Goal: Find specific page/section: Find specific page/section

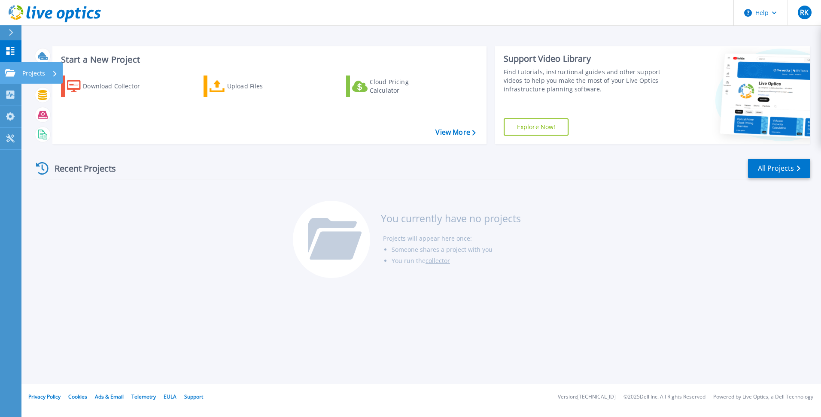
click at [35, 71] on p "Projects" at bounding box center [33, 73] width 23 height 22
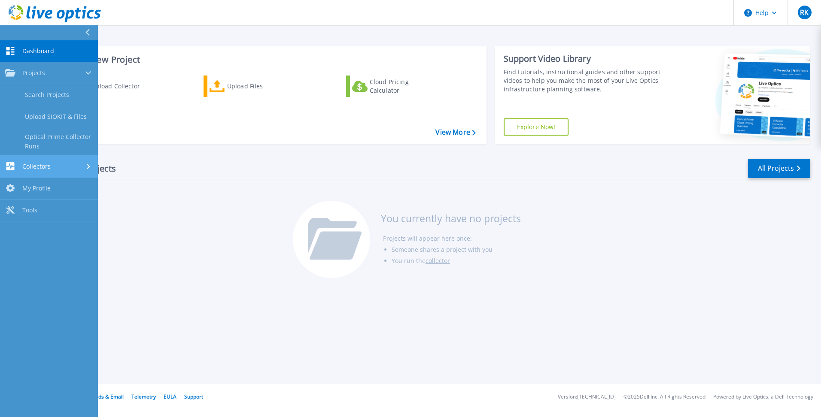
click at [48, 165] on div "Collectors" at bounding box center [49, 166] width 88 height 8
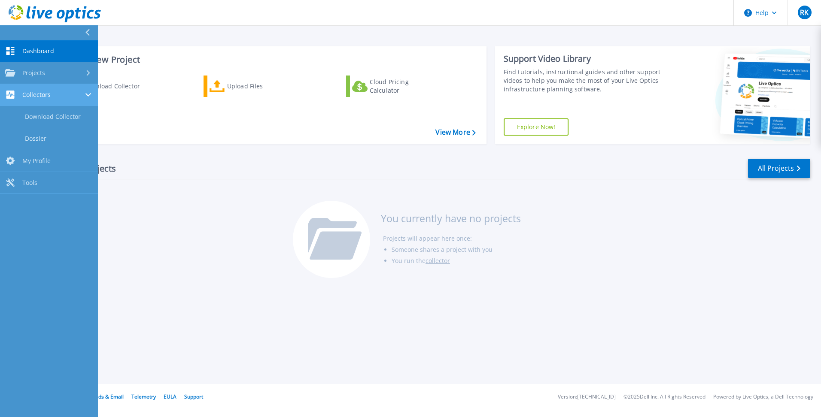
click at [48, 94] on div "Collectors" at bounding box center [49, 95] width 88 height 8
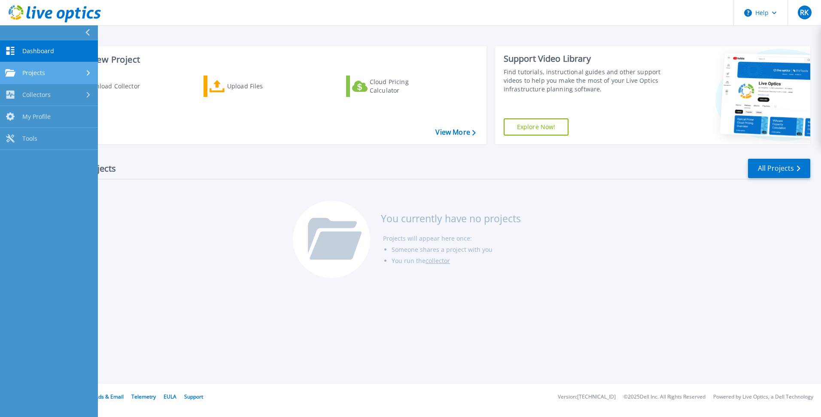
click at [48, 77] on link "Projects Projects" at bounding box center [49, 73] width 98 height 22
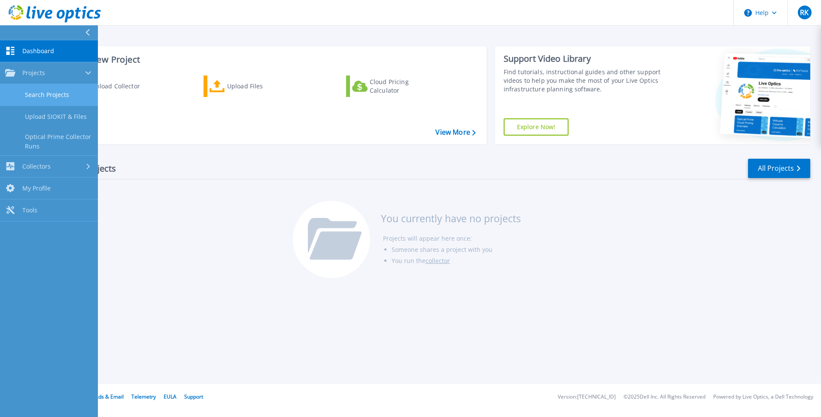
click at [59, 100] on link "Search Projects" at bounding box center [49, 95] width 98 height 22
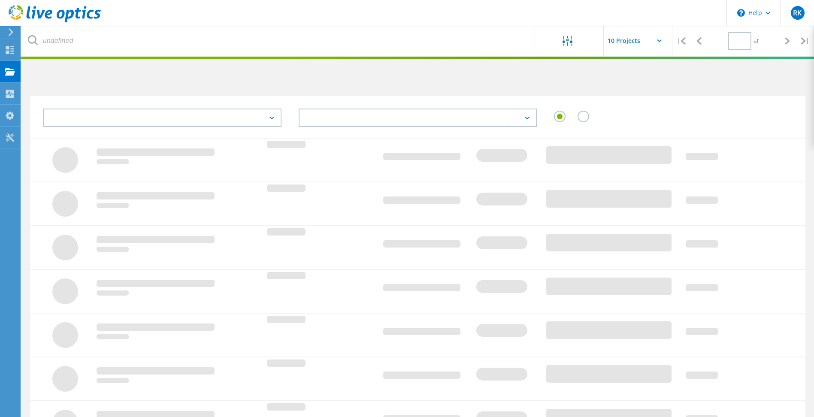
type input "1"
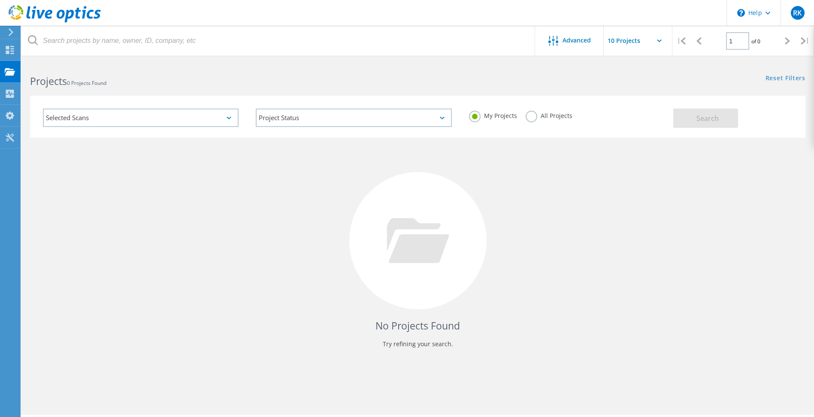
click at [228, 117] on icon at bounding box center [229, 118] width 5 height 3
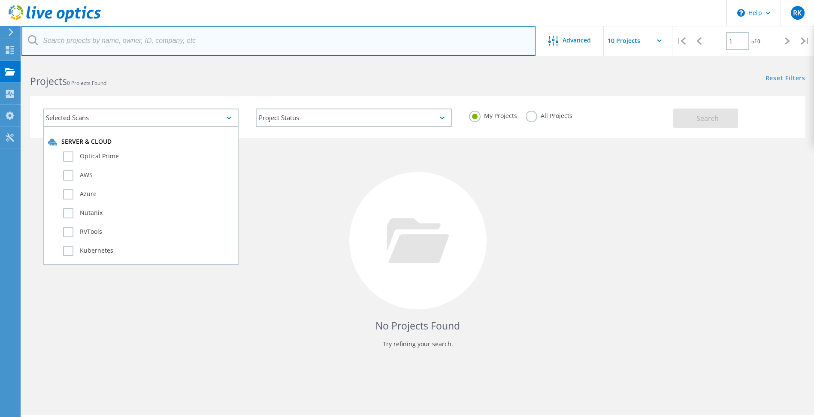
click at [236, 45] on input "text" at bounding box center [278, 41] width 514 height 30
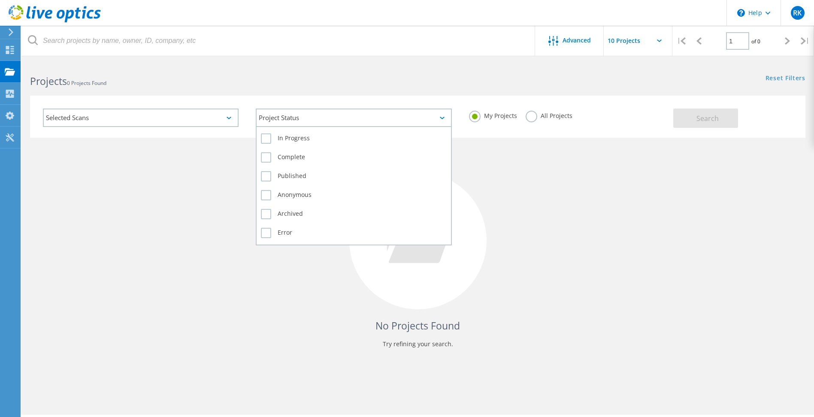
click at [340, 119] on div "Project Status" at bounding box center [354, 118] width 196 height 18
click at [272, 139] on label "In Progress" at bounding box center [353, 138] width 185 height 10
click at [0, 0] on input "In Progress" at bounding box center [0, 0] width 0 height 0
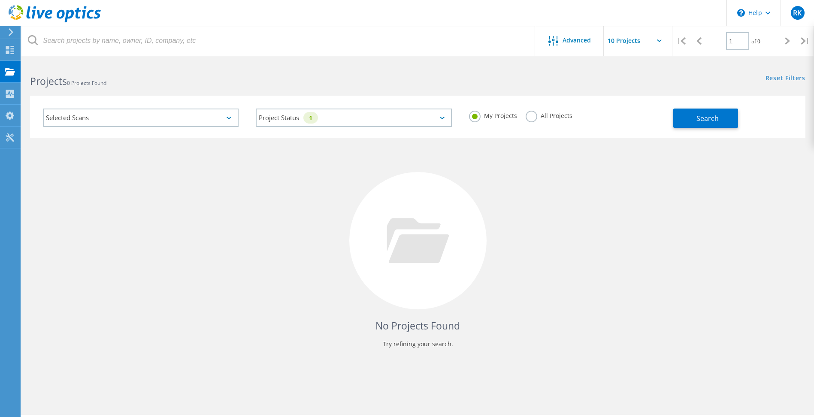
click at [250, 92] on div "Selected Scans Project Status 1 In Progress Complete Published Anonymous Archiv…" at bounding box center [417, 111] width 793 height 53
click at [705, 120] on span "Search" at bounding box center [707, 118] width 22 height 9
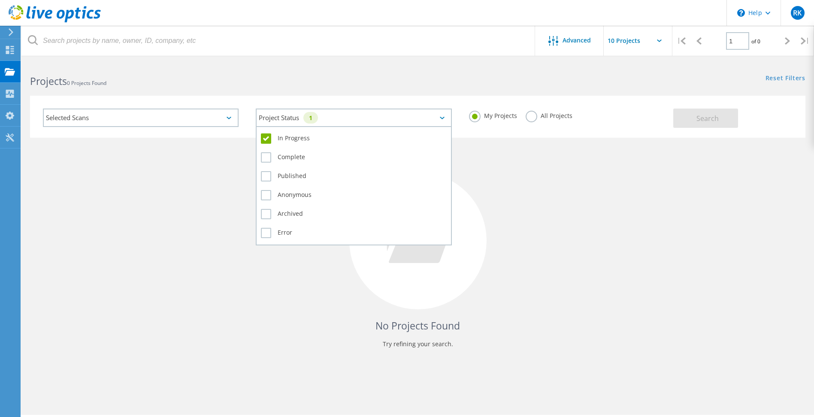
click at [440, 117] on icon at bounding box center [442, 118] width 5 height 3
click at [268, 137] on label "In Progress" at bounding box center [353, 138] width 185 height 10
click at [0, 0] on input "In Progress" at bounding box center [0, 0] width 0 height 0
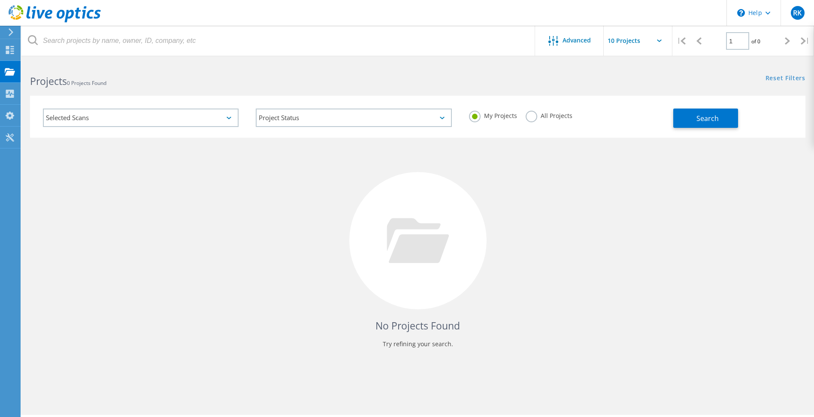
click at [258, 83] on h2 "Projects 0 Projects Found" at bounding box center [219, 81] width 379 height 14
click at [711, 118] on span "Search" at bounding box center [707, 118] width 22 height 9
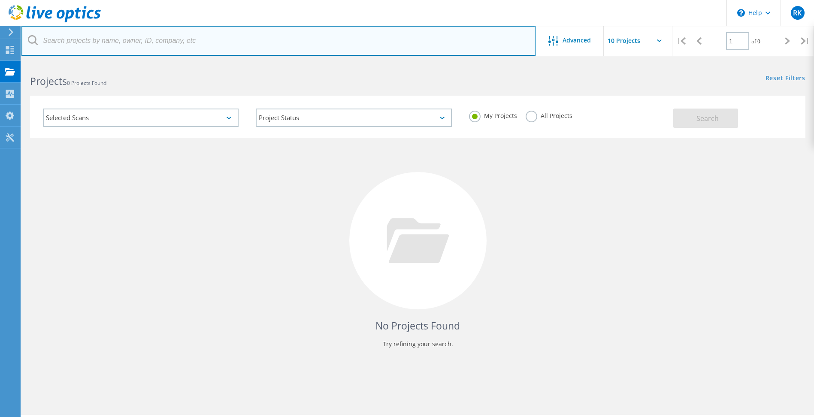
click at [205, 41] on input "text" at bounding box center [278, 41] width 514 height 30
type input "SBNA"
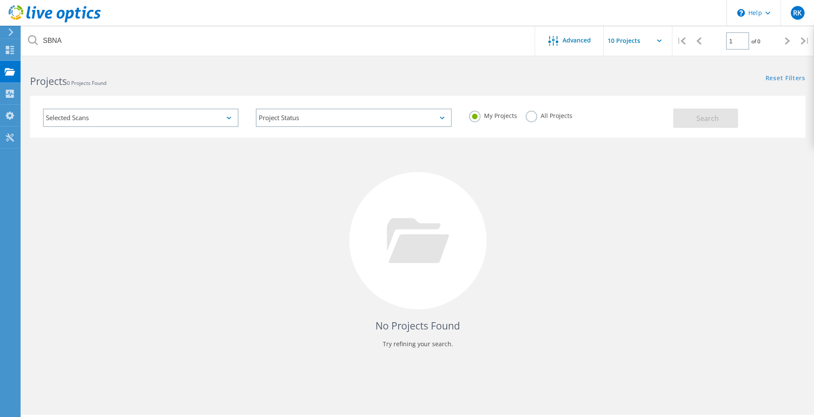
click at [203, 82] on h2 "Projects 0 Projects Found" at bounding box center [219, 81] width 379 height 14
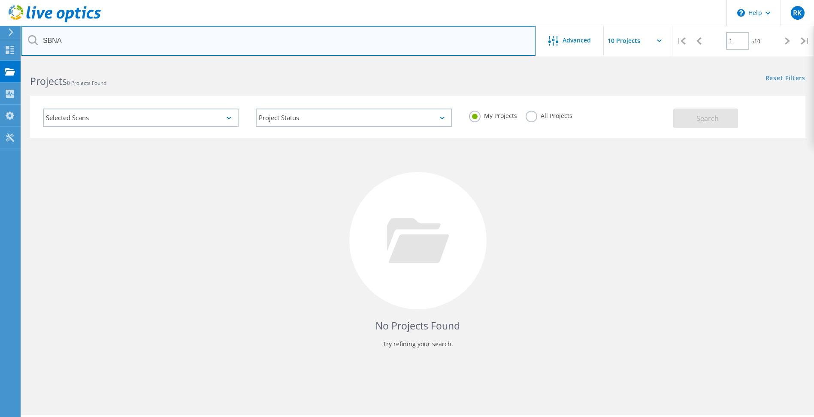
drag, startPoint x: 58, startPoint y: 44, endPoint x: 32, endPoint y: 41, distance: 25.9
click at [32, 41] on div "SBNA" at bounding box center [278, 41] width 514 height 30
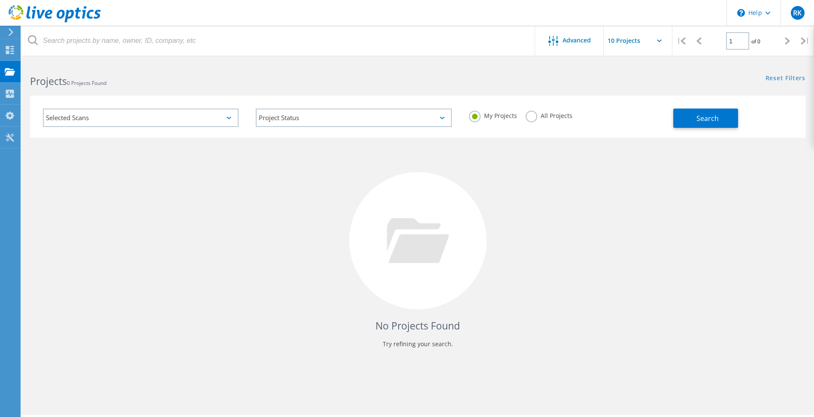
click at [332, 66] on div "Projects 0 Projects Found" at bounding box center [219, 73] width 396 height 23
click at [792, 16] on div "RK" at bounding box center [798, 13] width 14 height 14
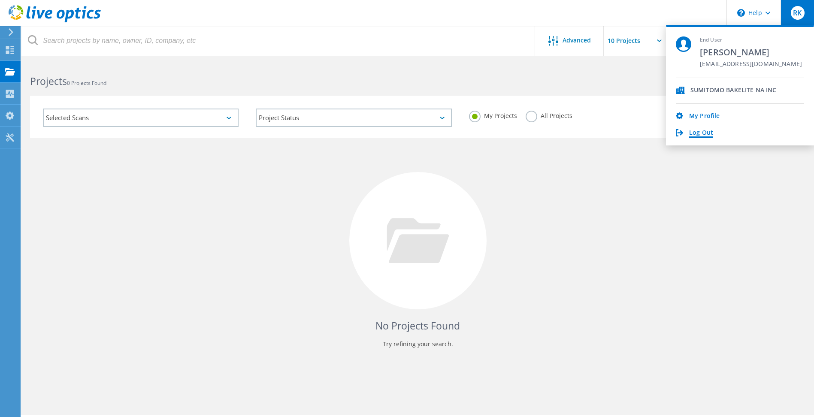
click at [694, 134] on link "Log Out" at bounding box center [701, 133] width 24 height 8
